Goal: Task Accomplishment & Management: Complete application form

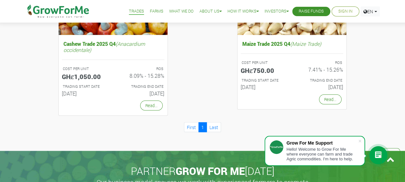
scroll to position [623, 0]
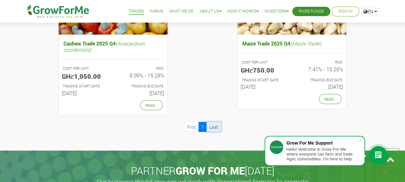
click at [214, 129] on link "Last" at bounding box center [214, 127] width 15 height 10
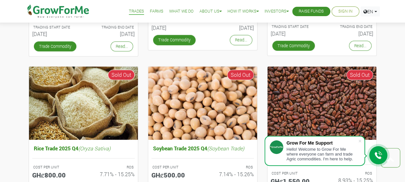
scroll to position [356, 0]
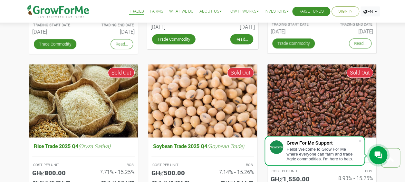
click at [252, 41] on link "Read..." at bounding box center [241, 39] width 23 height 10
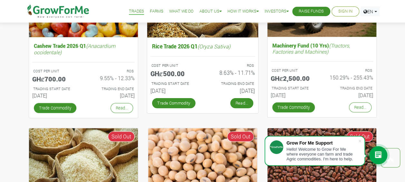
scroll to position [286, 0]
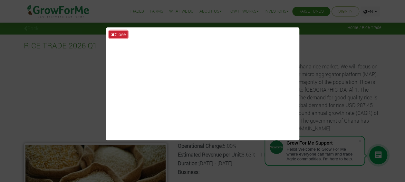
click at [112, 34] on icon at bounding box center [113, 34] width 4 height 5
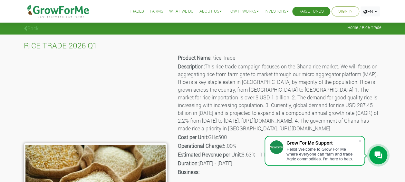
click at [25, 32] on div "Back Home / Rice Trade" at bounding box center [202, 17] width 405 height 35
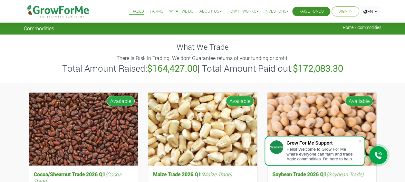
click at [317, 12] on link "Raise Funds" at bounding box center [311, 11] width 25 height 7
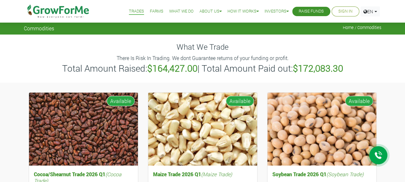
click at [346, 12] on link "Sign In" at bounding box center [346, 11] width 14 height 7
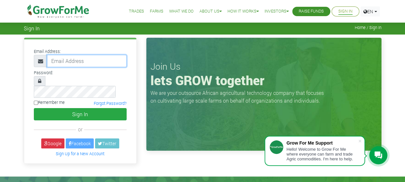
click at [92, 62] on input "email" at bounding box center [87, 61] width 80 height 12
type input "[EMAIL_ADDRESS][DOMAIN_NAME]"
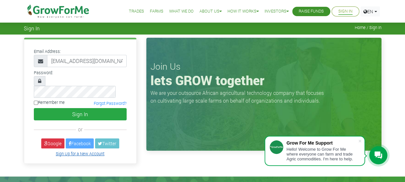
click at [71, 151] on link "Sign Up for a New Account" at bounding box center [80, 153] width 49 height 5
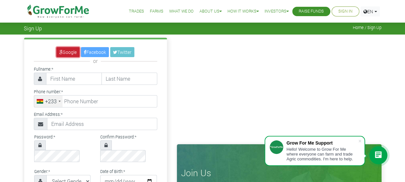
click at [65, 48] on link "Google" at bounding box center [67, 52] width 23 height 10
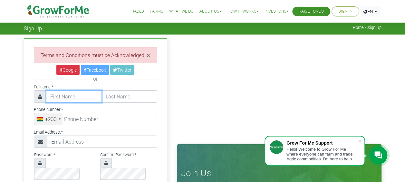
click at [78, 93] on input "text" at bounding box center [74, 96] width 56 height 12
type input "[PERSON_NAME]"
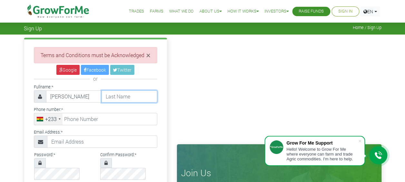
type input "[PERSON_NAME]"
type input "0202344411"
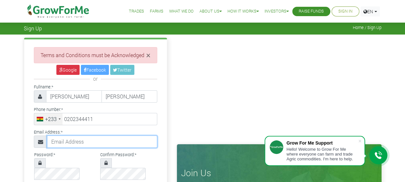
type input "[EMAIL_ADDRESS][DOMAIN_NAME]"
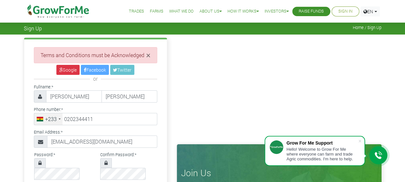
select select "[GEOGRAPHIC_DATA]"
type input "20 234 4411"
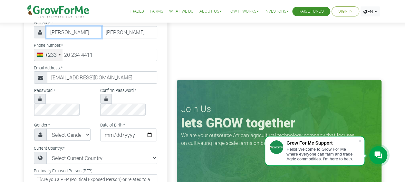
scroll to position [75, 0]
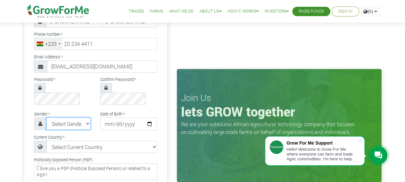
click at [76, 117] on select "Select Gender [DEMOGRAPHIC_DATA] [DEMOGRAPHIC_DATA]" at bounding box center [68, 123] width 45 height 12
select select "[DEMOGRAPHIC_DATA]"
click at [46, 117] on select "Select Gender Female Male" at bounding box center [68, 123] width 45 height 12
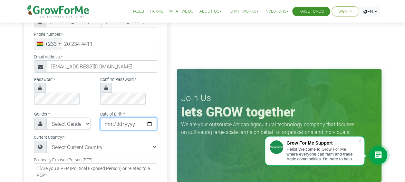
click at [149, 117] on input "date" at bounding box center [128, 123] width 57 height 13
type input "1999-05-25"
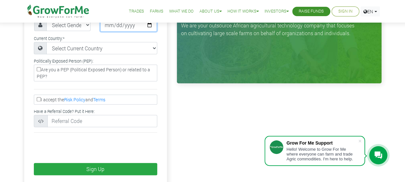
scroll to position [174, 0]
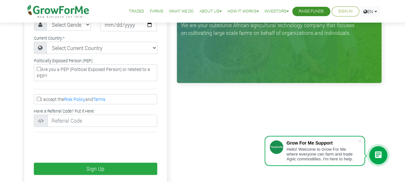
click at [37, 97] on input "I accept the Risk Policy and Terms" at bounding box center [39, 99] width 4 height 4
checkbox input "true"
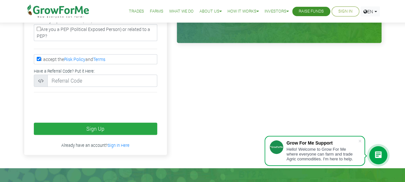
scroll to position [215, 0]
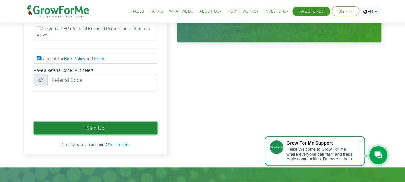
click at [114, 122] on button "Sign Up" at bounding box center [96, 128] width 124 height 12
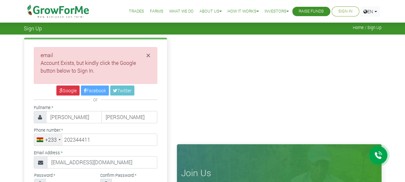
type input "20 234 4411"
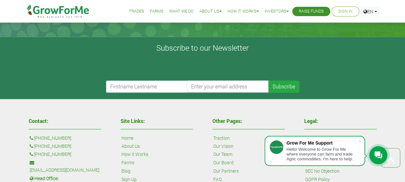
scroll to position [437, 0]
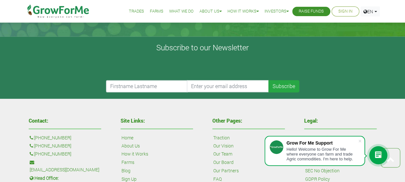
click at [339, 11] on link "Sign In" at bounding box center [346, 11] width 14 height 7
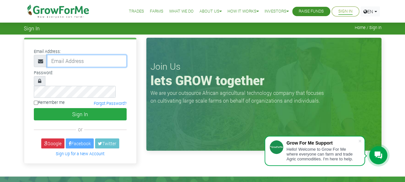
click at [96, 62] on input "email" at bounding box center [87, 61] width 80 height 12
type input "[EMAIL_ADDRESS][DOMAIN_NAME]"
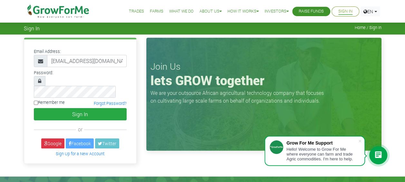
click at [35, 101] on input "Remember me" at bounding box center [36, 103] width 4 height 4
checkbox input "true"
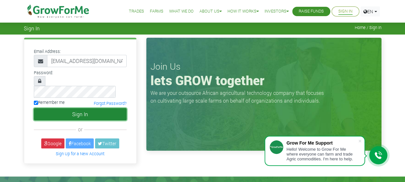
click at [68, 108] on button "Sign In" at bounding box center [80, 114] width 93 height 12
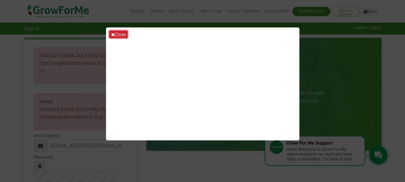
click at [115, 33] on button "Close" at bounding box center [118, 34] width 18 height 7
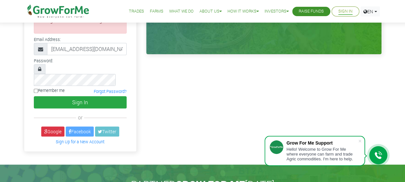
scroll to position [101, 0]
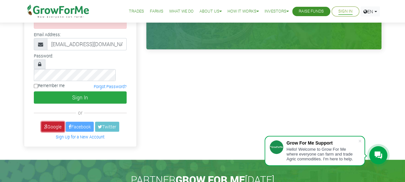
click at [50, 122] on link "Google" at bounding box center [52, 127] width 23 height 10
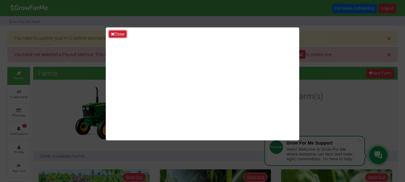
click at [122, 33] on button "Close" at bounding box center [117, 34] width 17 height 7
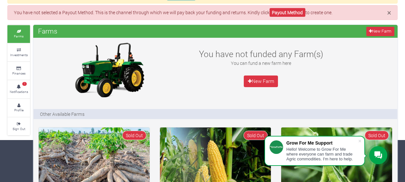
scroll to position [37, 0]
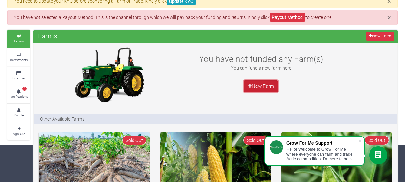
click at [259, 85] on link "New Farm" at bounding box center [261, 86] width 34 height 12
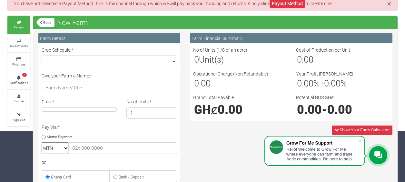
scroll to position [53, 0]
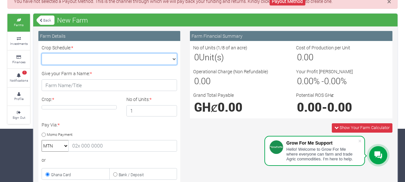
click at [72, 58] on select "Crop Schedule: *" at bounding box center [109, 59] width 135 height 12
click at [42, 53] on select "Crop Schedule: *" at bounding box center [109, 59] width 135 height 12
click at [173, 59] on select "Crop Schedule: *" at bounding box center [109, 59] width 135 height 12
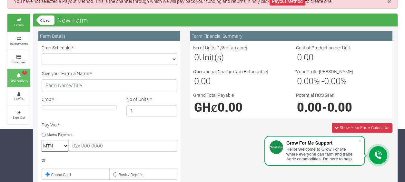
click at [17, 75] on icon at bounding box center [18, 75] width 19 height 3
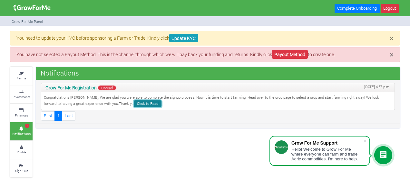
click at [134, 102] on link "Click to Read" at bounding box center [148, 103] width 28 height 7
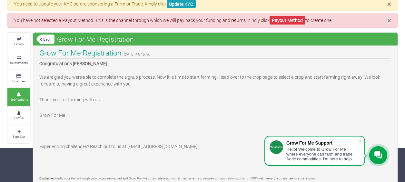
scroll to position [38, 0]
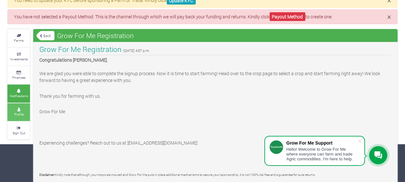
click at [17, 114] on small "Profile" at bounding box center [18, 114] width 9 height 5
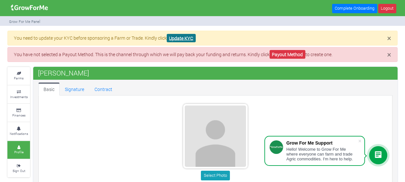
click at [181, 39] on link "Update KYC" at bounding box center [181, 38] width 29 height 9
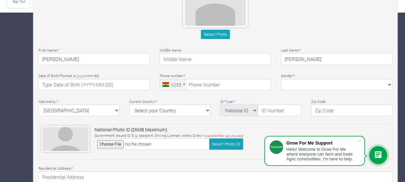
scroll to position [171, 0]
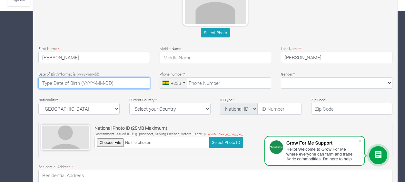
click at [46, 85] on input "text" at bounding box center [94, 83] width 112 height 12
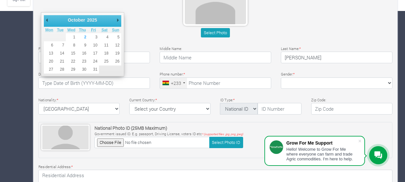
click at [89, 19] on select "1901 1902 1903 1904 1905 1906 1907 1908 1909 1910 1911 1912 1913 1914 1915 1916…" at bounding box center [94, 20] width 17 height 6
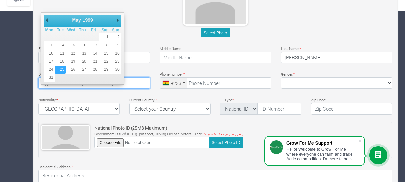
type input "1999-05-25"
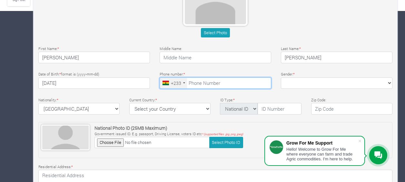
click at [201, 84] on input "tel" at bounding box center [216, 83] width 112 height 12
type input "20 234 4411"
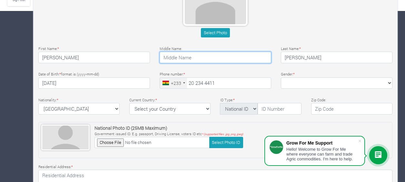
type input "G3615597"
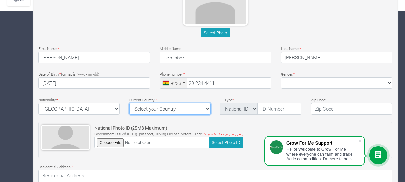
select select "Ghana"
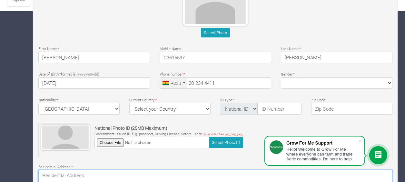
type textarea "North Ofankor, Hse No. 10 Hse No. 10"
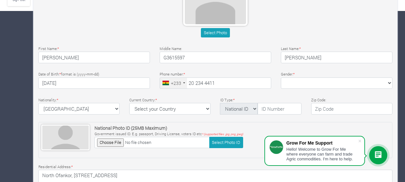
type input "Ensign Global College"
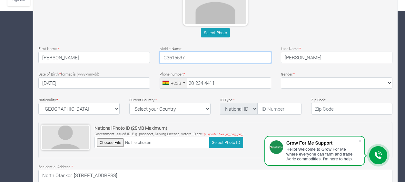
click at [192, 57] on input "G3615597" at bounding box center [216, 58] width 112 height 12
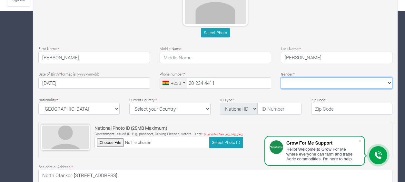
click at [299, 84] on select "Female Male" at bounding box center [337, 83] width 112 height 12
select select "Female"
click at [281, 77] on select "Female Male" at bounding box center [337, 83] width 112 height 12
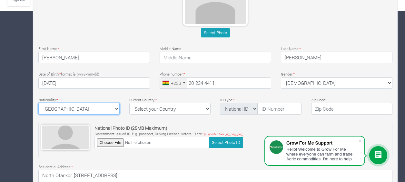
click at [116, 106] on select "Ghana Afghanistan Albania Algeria American Samoa Andorra Angola Anguilla Antigu…" at bounding box center [78, 109] width 81 height 12
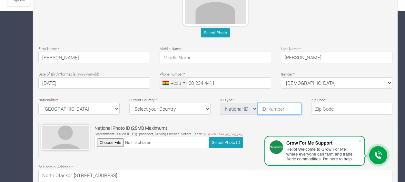
click at [281, 108] on input "text" at bounding box center [280, 109] width 44 height 12
type input "g"
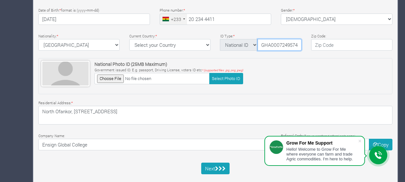
scroll to position [245, 0]
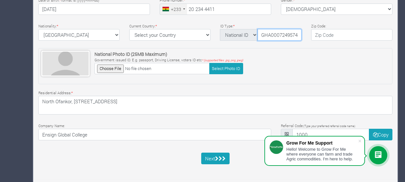
type input "GHA0007249574"
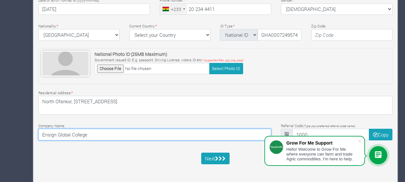
scroll to position [0, 0]
click at [103, 132] on input "Ensign Global College" at bounding box center [154, 135] width 233 height 12
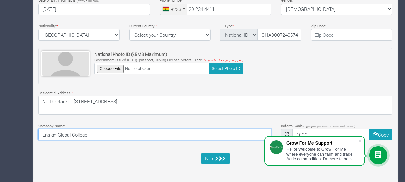
click at [103, 132] on input "Ensign Global College" at bounding box center [154, 135] width 233 height 12
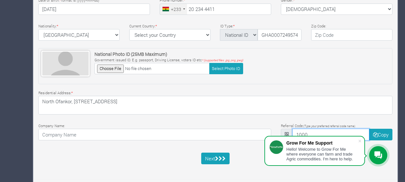
click at [306, 130] on input "1000" at bounding box center [331, 135] width 77 height 12
type input "1"
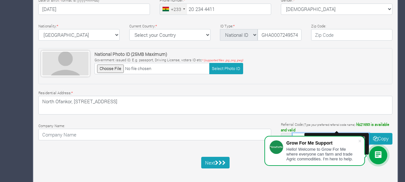
scroll to position [249, 0]
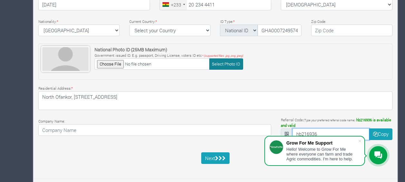
type input "hb216936"
click at [217, 62] on button "Select Photo ID" at bounding box center [226, 63] width 34 height 11
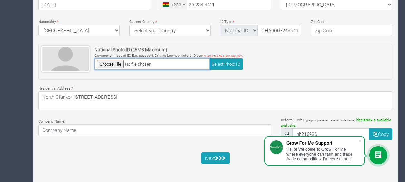
click at [108, 63] on input "file" at bounding box center [152, 63] width 115 height 11
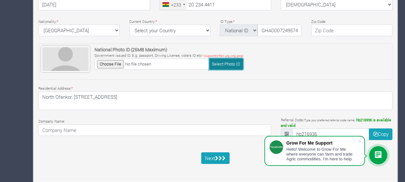
click at [223, 62] on button "Select Photo ID" at bounding box center [226, 63] width 34 height 11
type input "C:\fakepath\ghana card.jpg"
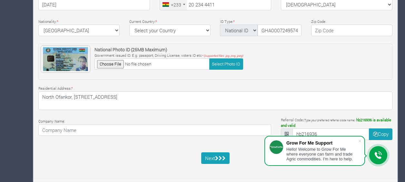
click at [243, 74] on div "National Photo ID (25MB Maximum) Government issued ID. E.g. passport, Driving L…" at bounding box center [215, 62] width 354 height 36
click at [211, 156] on button "Next" at bounding box center [215, 158] width 29 height 12
click at [220, 157] on icon "submit" at bounding box center [221, 158] width 4 height 5
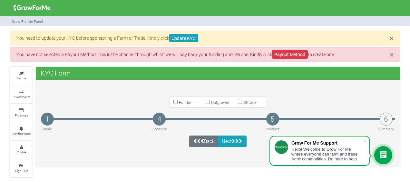
click at [181, 102] on small "Funder" at bounding box center [185, 102] width 12 height 5
click at [178, 102] on input "Funder" at bounding box center [176, 102] width 4 height 4
checkbox input "true"
click at [229, 141] on button "Next" at bounding box center [232, 141] width 29 height 12
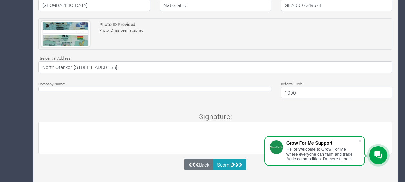
scroll to position [257, 0]
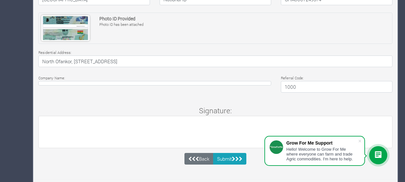
click at [297, 84] on h4 "1000" at bounding box center [337, 87] width 112 height 12
click at [295, 86] on h4 "1000" at bounding box center [337, 87] width 112 height 12
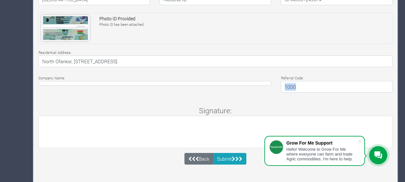
click at [295, 86] on h4 "1000" at bounding box center [337, 87] width 112 height 12
drag, startPoint x: 295, startPoint y: 86, endPoint x: 290, endPoint y: 86, distance: 4.9
click at [290, 86] on h4 "1000" at bounding box center [337, 87] width 112 height 12
click at [227, 160] on button "Submit" at bounding box center [230, 159] width 34 height 12
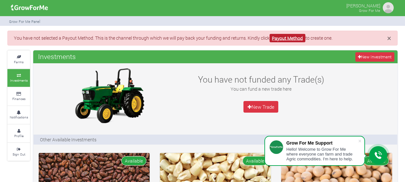
click at [288, 41] on link "Payout Method" at bounding box center [288, 38] width 36 height 9
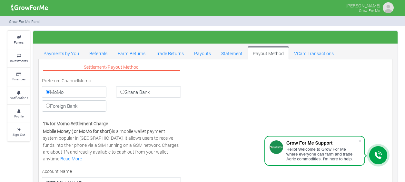
click at [160, 93] on label "Ghana Bank" at bounding box center [148, 92] width 65 height 12
click at [125, 93] on input "Ghana Bank" at bounding box center [122, 92] width 4 height 4
radio input "true"
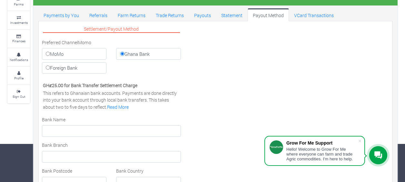
scroll to position [39, 0]
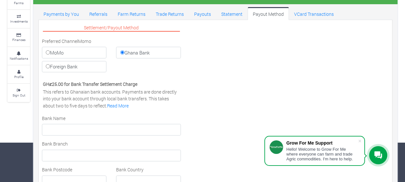
click at [89, 67] on label "Foreign Bank" at bounding box center [74, 67] width 65 height 12
click at [50, 67] on input "Foreign Bank" at bounding box center [48, 66] width 4 height 4
radio input "true"
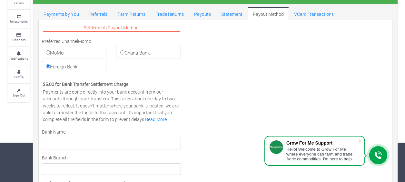
click at [84, 50] on label "MoMo" at bounding box center [74, 53] width 65 height 12
click at [50, 50] on input "MoMo" at bounding box center [48, 52] width 4 height 4
radio input "true"
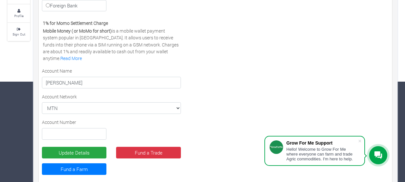
scroll to position [110, 0]
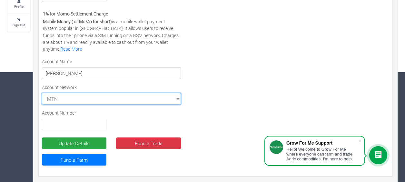
click at [64, 98] on select "MTN MTN VODAFONE AIRTEL TIGO" at bounding box center [111, 99] width 139 height 12
select select "VODAFONE"
click at [42, 93] on select "MTN MTN VODAFONE AIRTEL TIGO" at bounding box center [111, 99] width 139 height 12
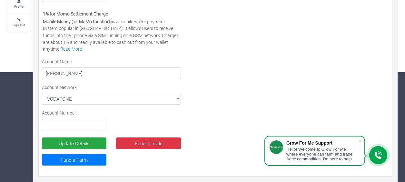
click at [48, 124] on input "text" at bounding box center [74, 125] width 65 height 12
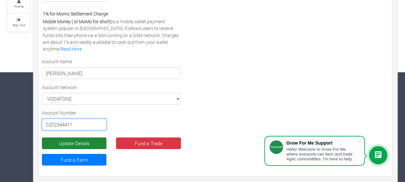
type input "0202344411"
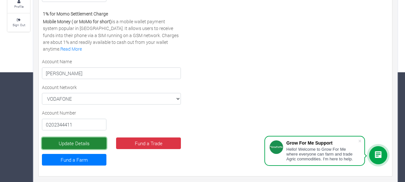
click at [81, 141] on button "Update Details" at bounding box center [74, 143] width 65 height 12
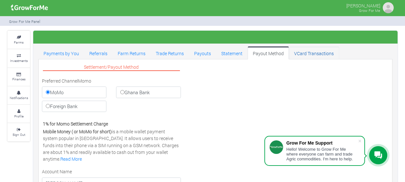
click at [302, 55] on link "VCard Transactions" at bounding box center [314, 52] width 50 height 13
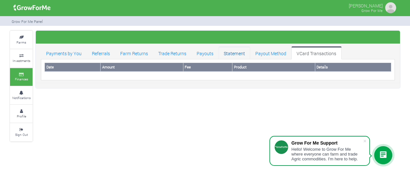
click at [235, 54] on link "Statement" at bounding box center [235, 52] width 32 height 13
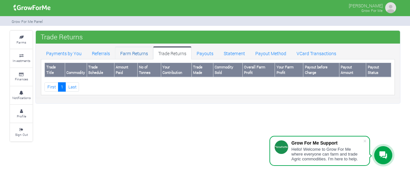
click at [139, 54] on link "Farm Returns" at bounding box center [134, 52] width 38 height 13
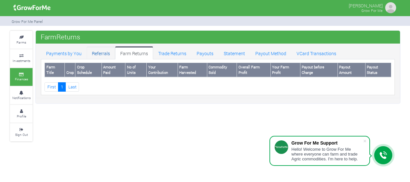
click at [105, 52] on link "Referrals" at bounding box center [101, 52] width 28 height 13
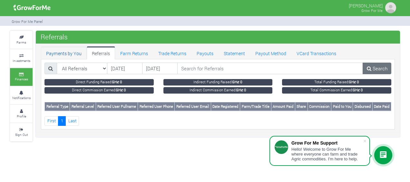
click at [69, 53] on link "Payments by You" at bounding box center [64, 52] width 46 height 13
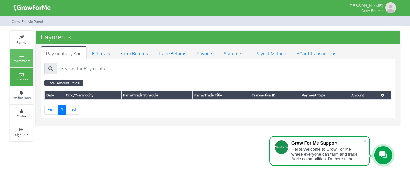
click at [22, 55] on icon at bounding box center [21, 55] width 19 height 3
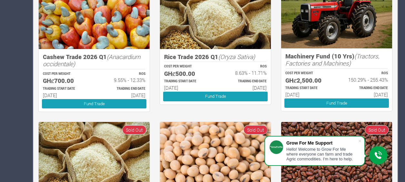
scroll to position [307, 0]
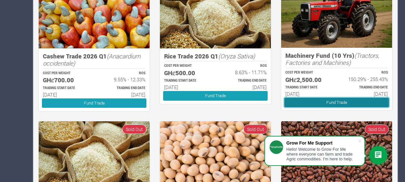
click at [315, 102] on link "Fund Trade" at bounding box center [336, 102] width 105 height 9
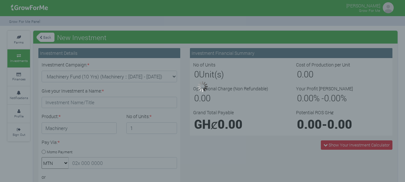
type input "1"
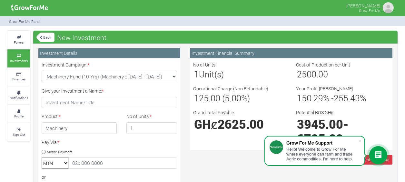
click at [47, 40] on link "Back" at bounding box center [45, 37] width 18 height 11
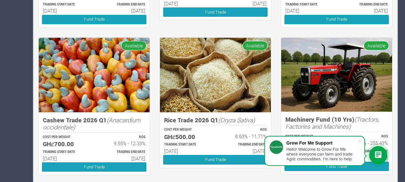
scroll to position [246, 0]
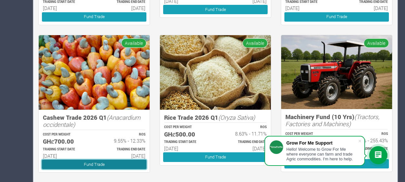
click at [59, 162] on link "Fund Trade" at bounding box center [94, 164] width 105 height 9
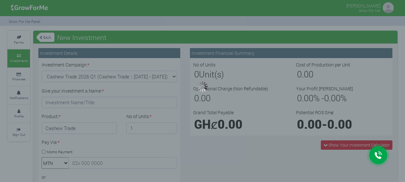
type input "1"
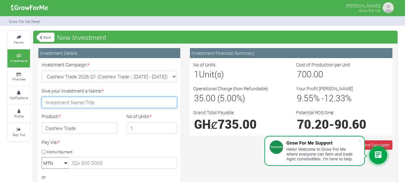
click at [118, 101] on input "Give your Investment a Name: *" at bounding box center [109, 103] width 135 height 12
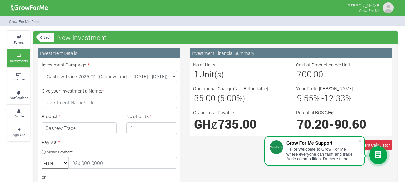
click at [376, 153] on icon at bounding box center [378, 155] width 8 height 8
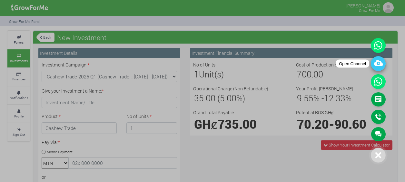
click at [374, 65] on icon at bounding box center [378, 63] width 15 height 15
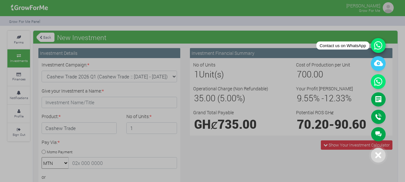
click at [377, 43] on icon at bounding box center [378, 45] width 15 height 15
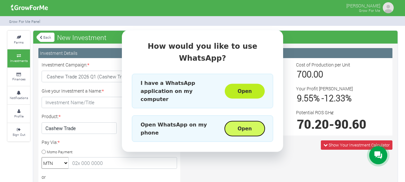
click at [250, 121] on button "Open" at bounding box center [245, 128] width 40 height 15
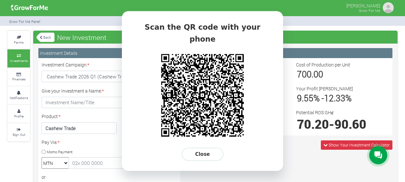
click at [207, 141] on div "Scan the QR code with your phone Close" at bounding box center [202, 91] width 161 height 160
click at [201, 148] on button "Close" at bounding box center [203, 154] width 42 height 13
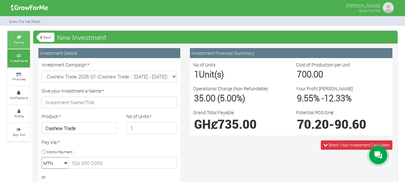
click at [15, 39] on link "Farms" at bounding box center [18, 40] width 23 height 18
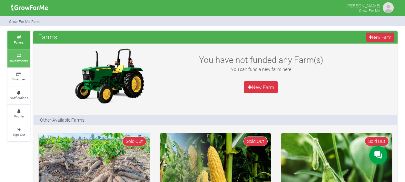
click at [20, 54] on icon at bounding box center [18, 55] width 19 height 3
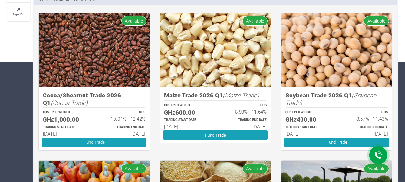
scroll to position [121, 0]
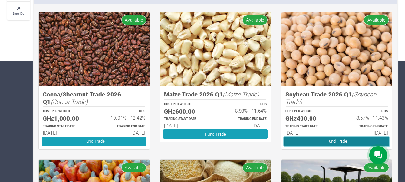
click at [343, 141] on link "Fund Trade" at bounding box center [336, 141] width 105 height 9
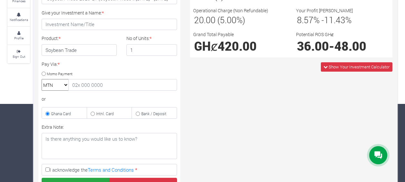
scroll to position [78, 0]
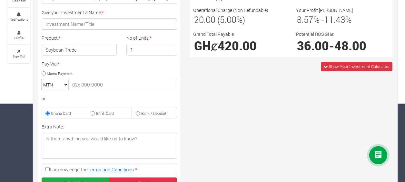
click at [117, 167] on link "Terms and Conditions" at bounding box center [111, 169] width 46 height 6
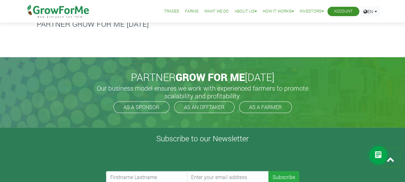
scroll to position [1419, 0]
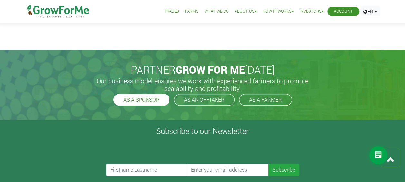
click at [127, 100] on link "AS A SPONSOR" at bounding box center [142, 100] width 56 height 12
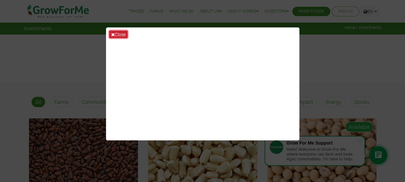
click at [113, 34] on icon at bounding box center [113, 34] width 4 height 5
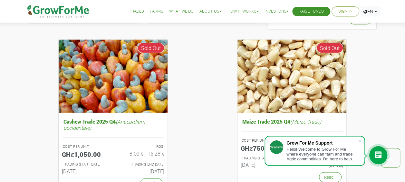
scroll to position [730, 0]
